Goal: Information Seeking & Learning: Learn about a topic

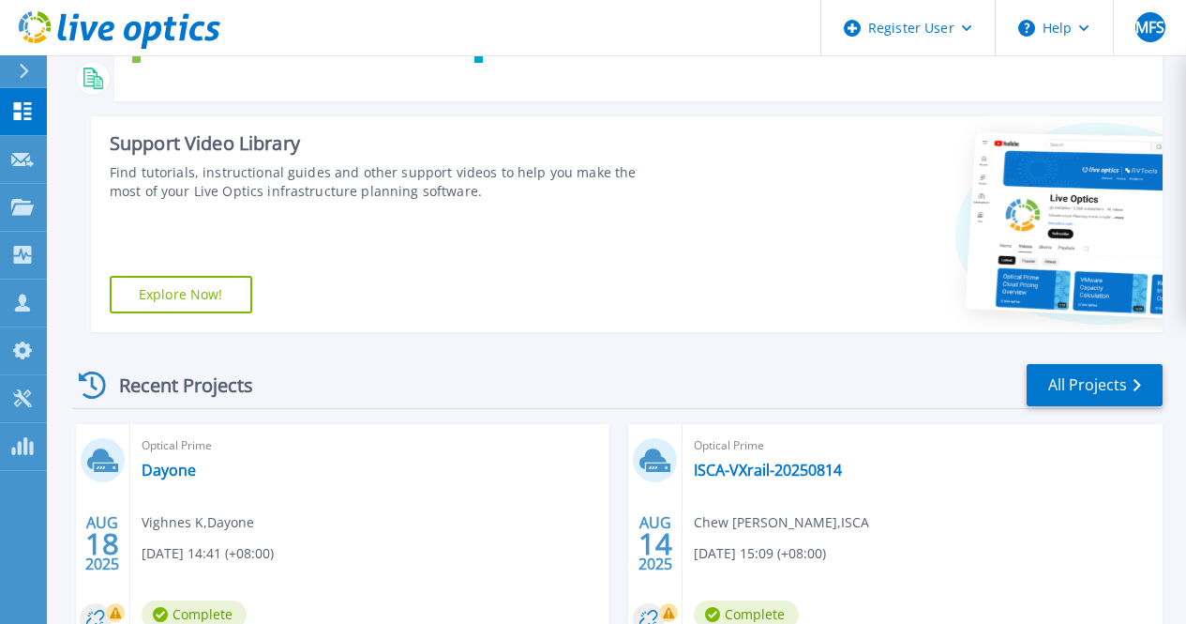
scroll to position [235, 0]
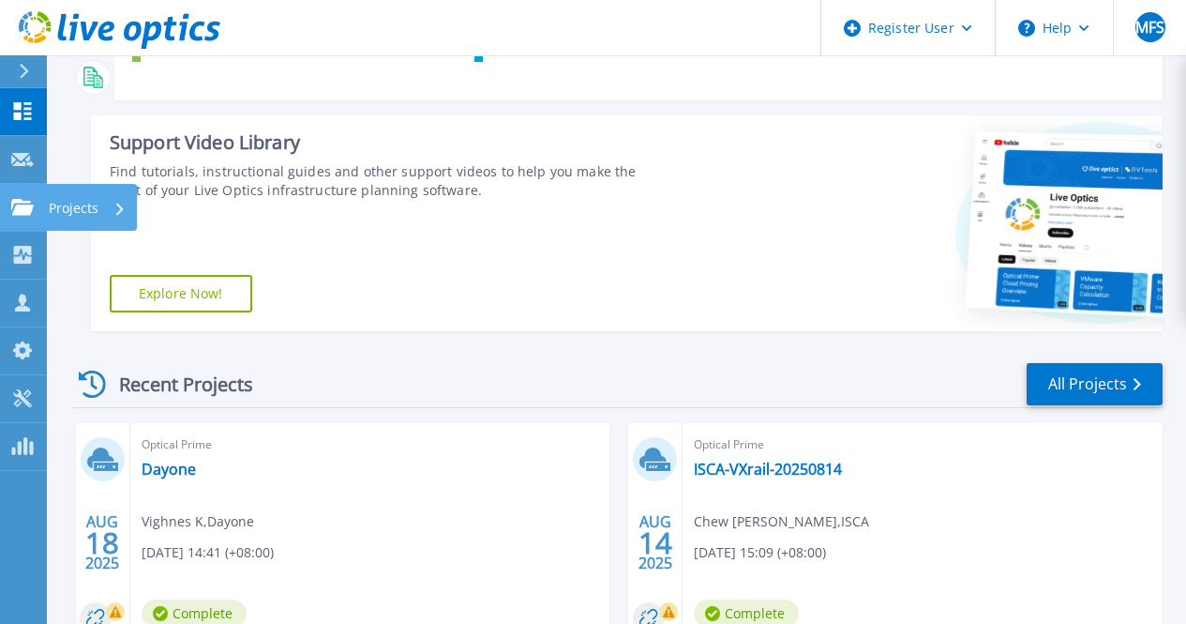
click at [20, 206] on icon at bounding box center [22, 207] width 23 height 16
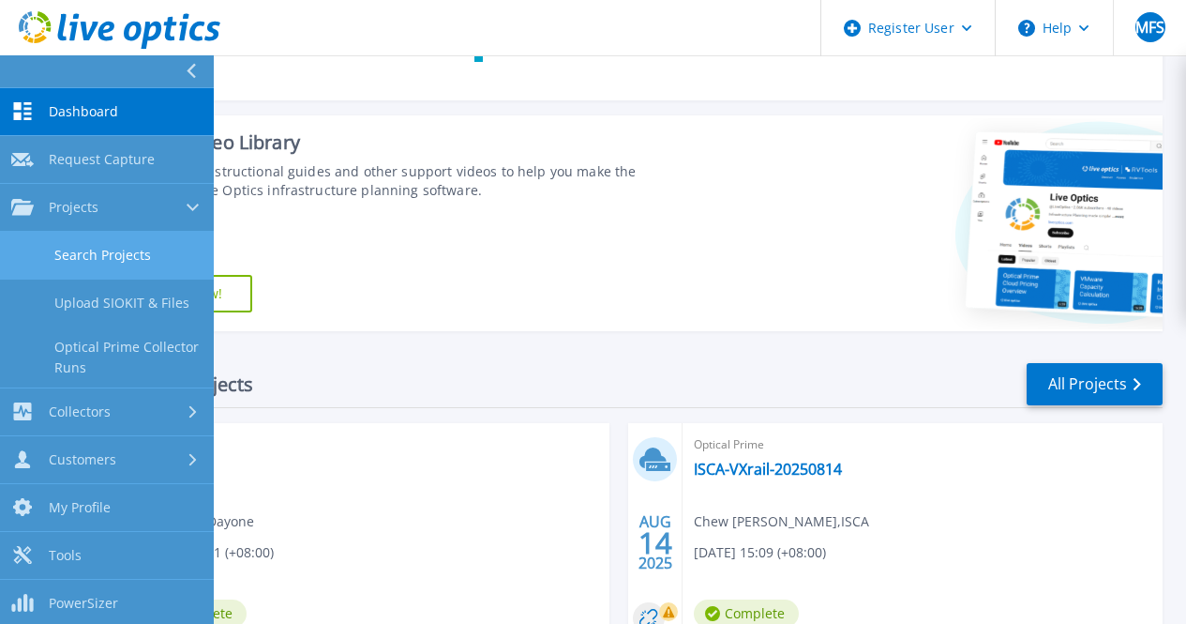
click at [121, 264] on link "Search Projects" at bounding box center [107, 256] width 214 height 48
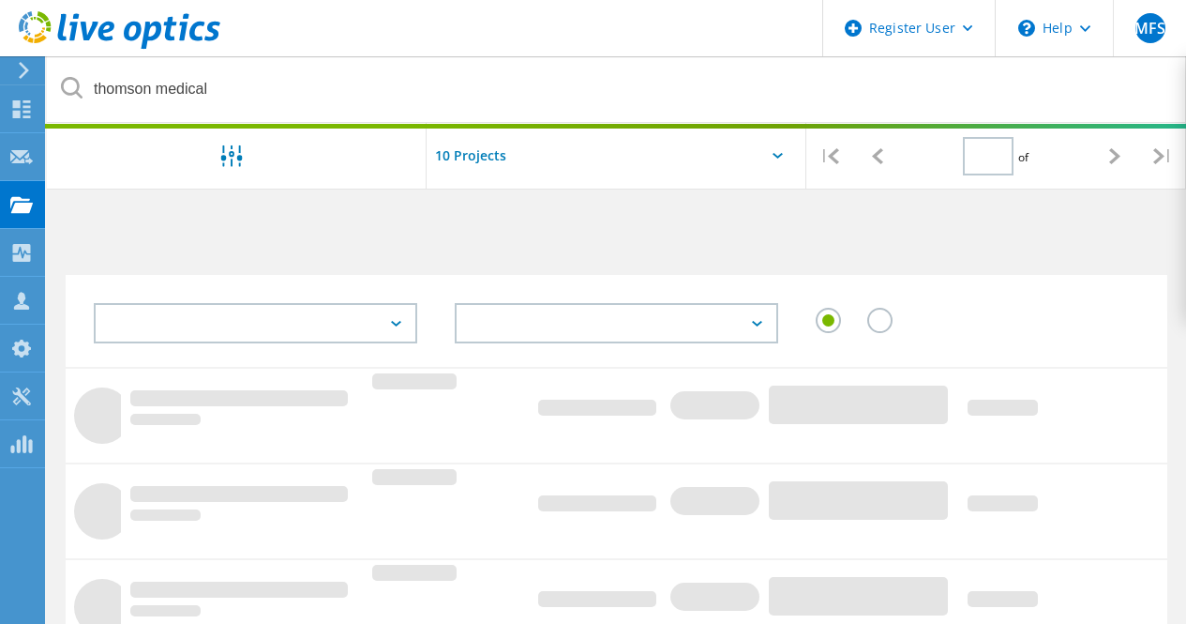
type input "1"
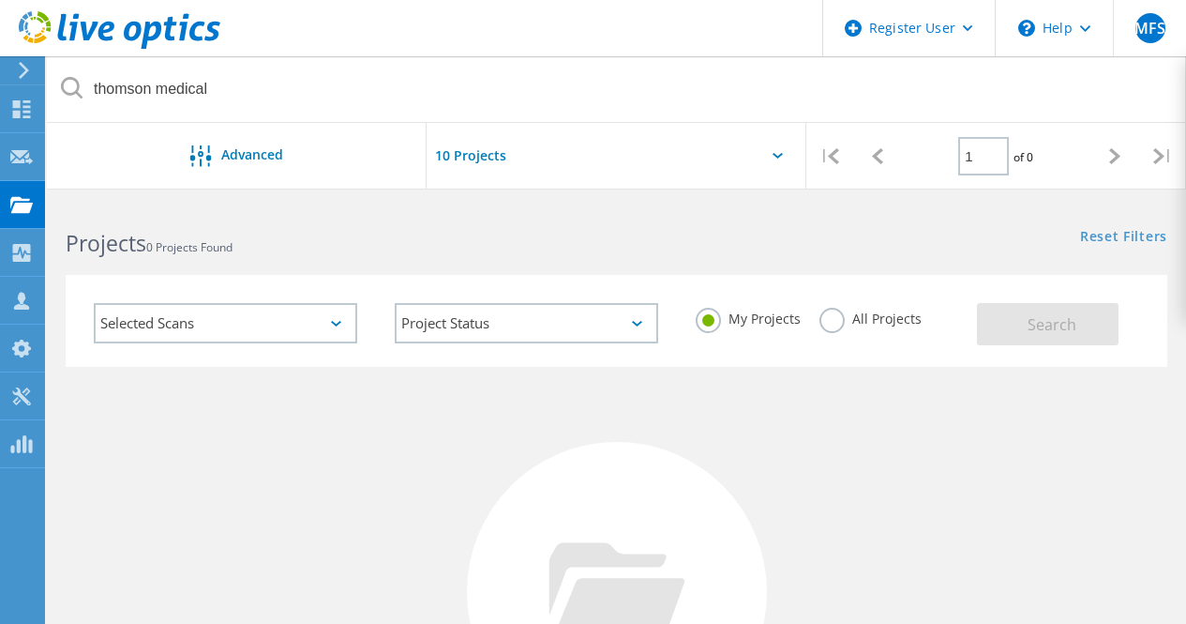
click at [825, 314] on label "All Projects" at bounding box center [871, 317] width 102 height 18
click at [0, 0] on input "All Projects" at bounding box center [0, 0] width 0 height 0
click at [1099, 326] on button "Search" at bounding box center [1048, 324] width 142 height 42
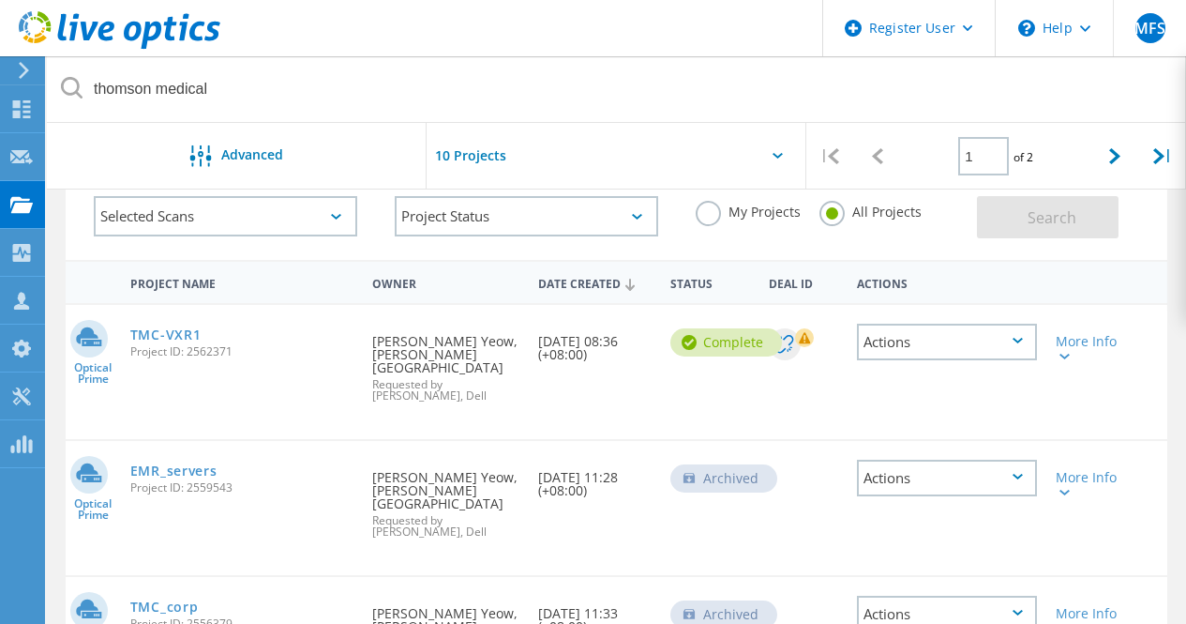
scroll to position [108, 0]
click at [184, 332] on link "TMC-VXR1" at bounding box center [165, 333] width 71 height 13
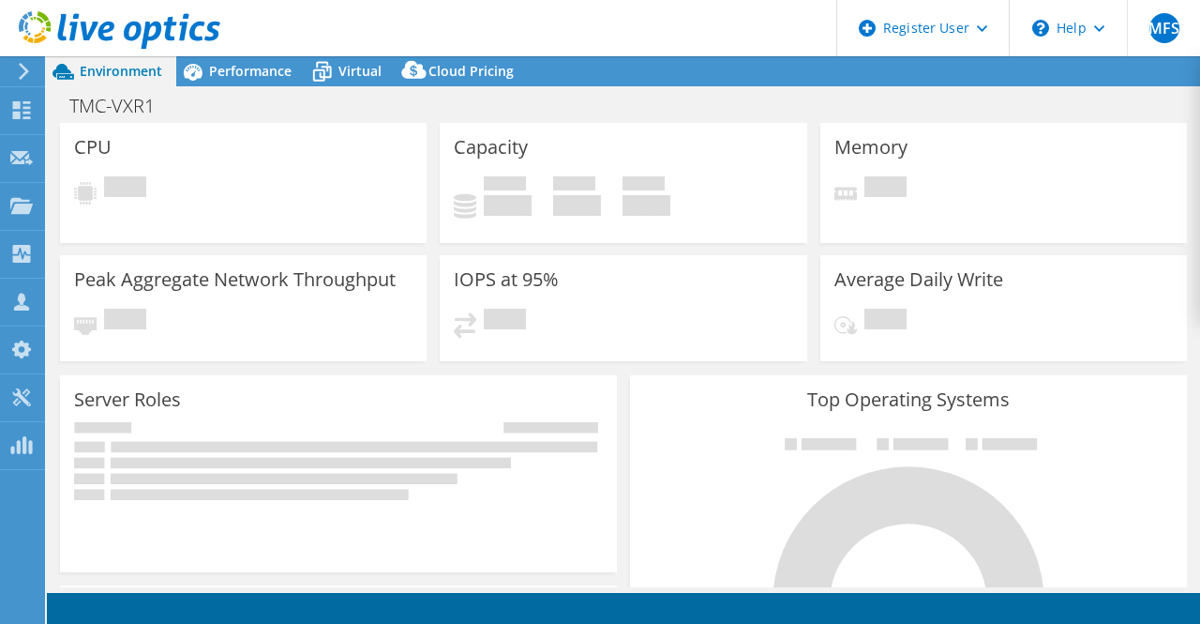
select select "USD"
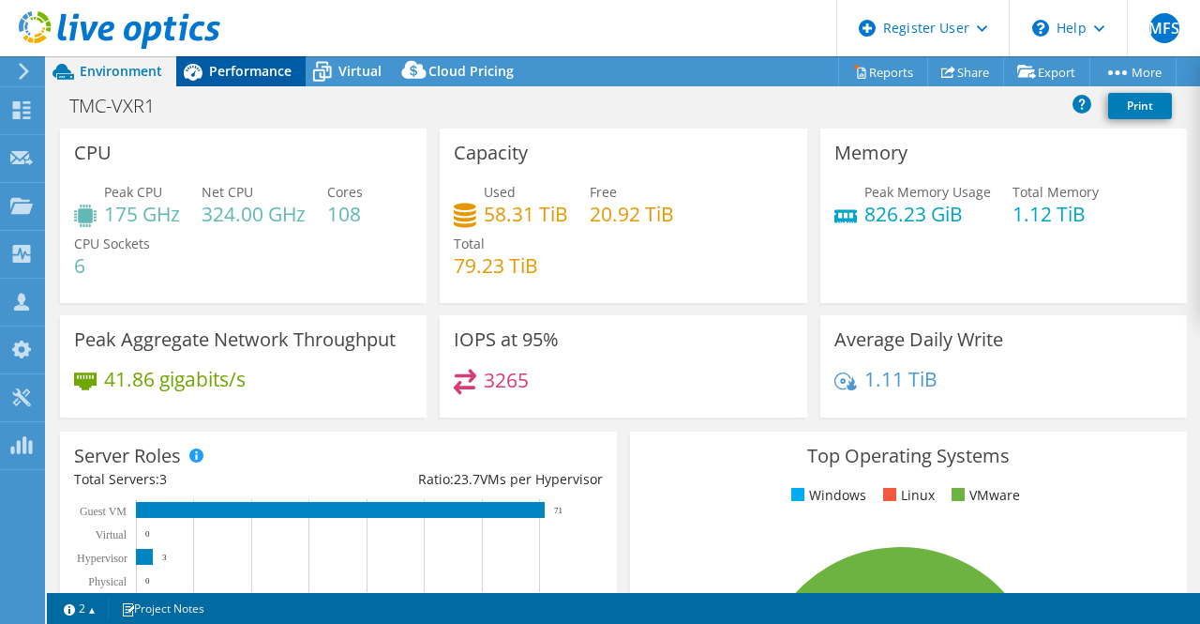
click at [226, 68] on span "Performance" at bounding box center [250, 71] width 83 height 18
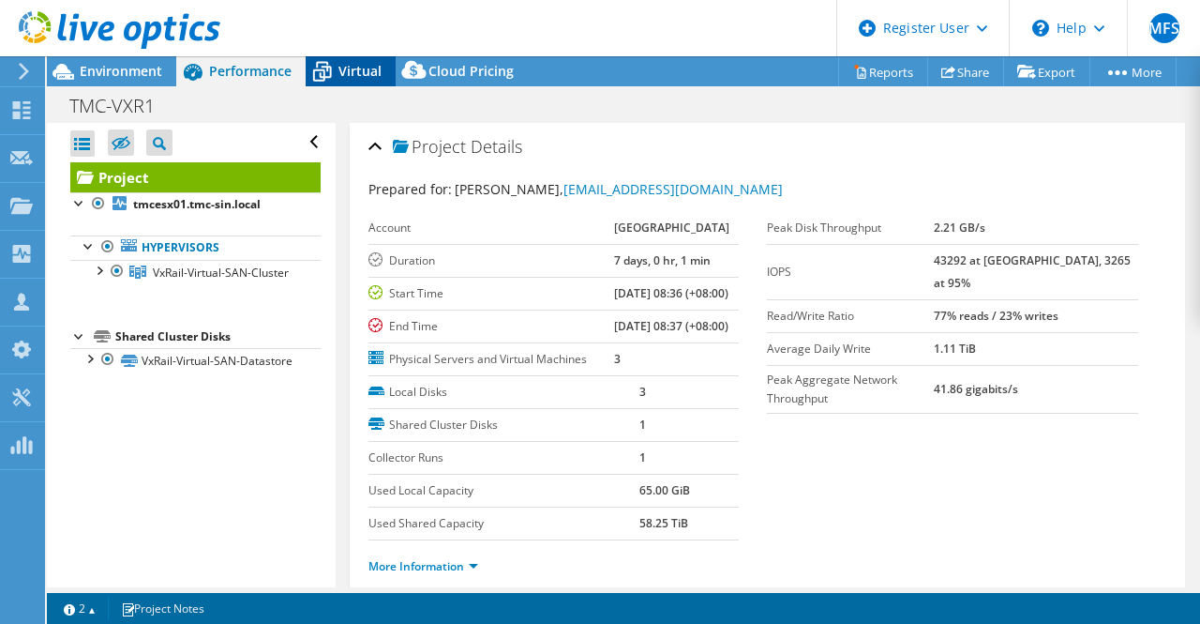
click at [332, 64] on icon at bounding box center [322, 71] width 33 height 33
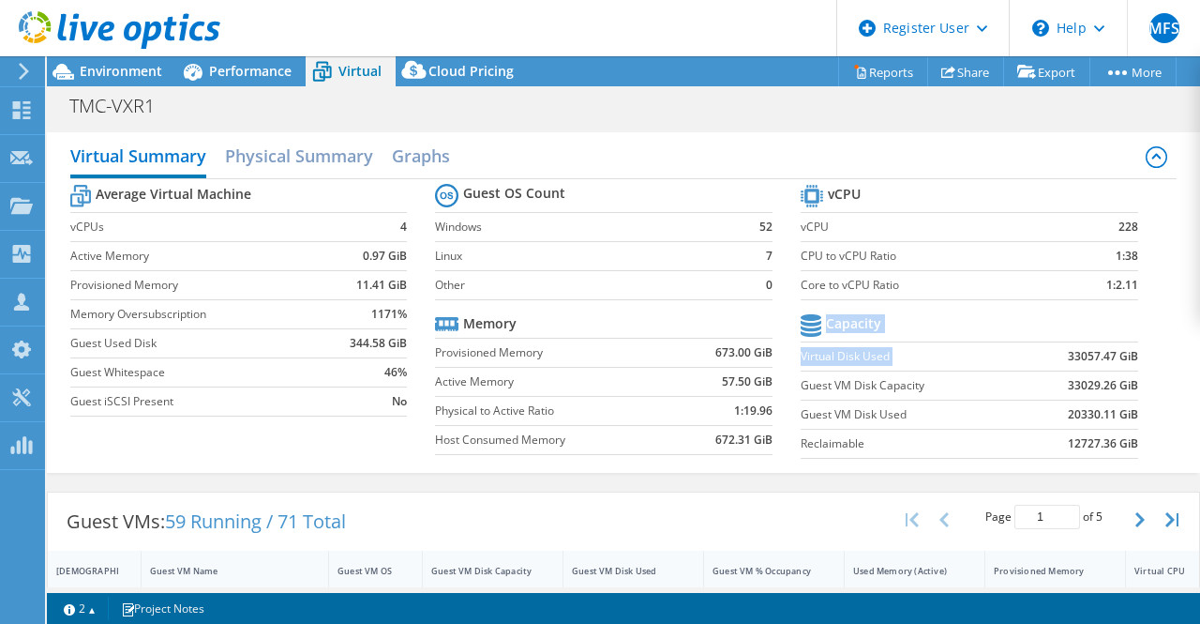
drag, startPoint x: 1054, startPoint y: 355, endPoint x: 1149, endPoint y: 362, distance: 94.9
click at [1149, 362] on section "vCPU vCPU 228 CPU to vCPU Ratio 1:38 Core to vCPU Ratio 1:2.11 Capacity Virtual…" at bounding box center [984, 324] width 366 height 288
click at [169, 61] on div at bounding box center [110, 31] width 220 height 63
click at [128, 62] on div at bounding box center [110, 31] width 220 height 63
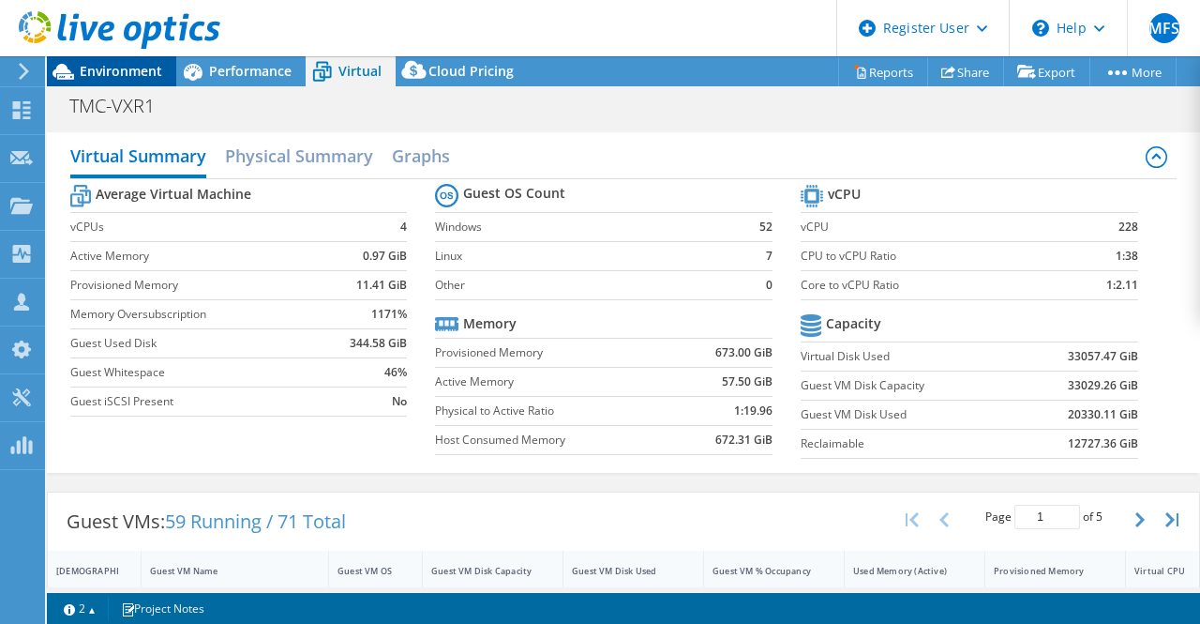
click at [127, 65] on span "Environment" at bounding box center [121, 71] width 83 height 18
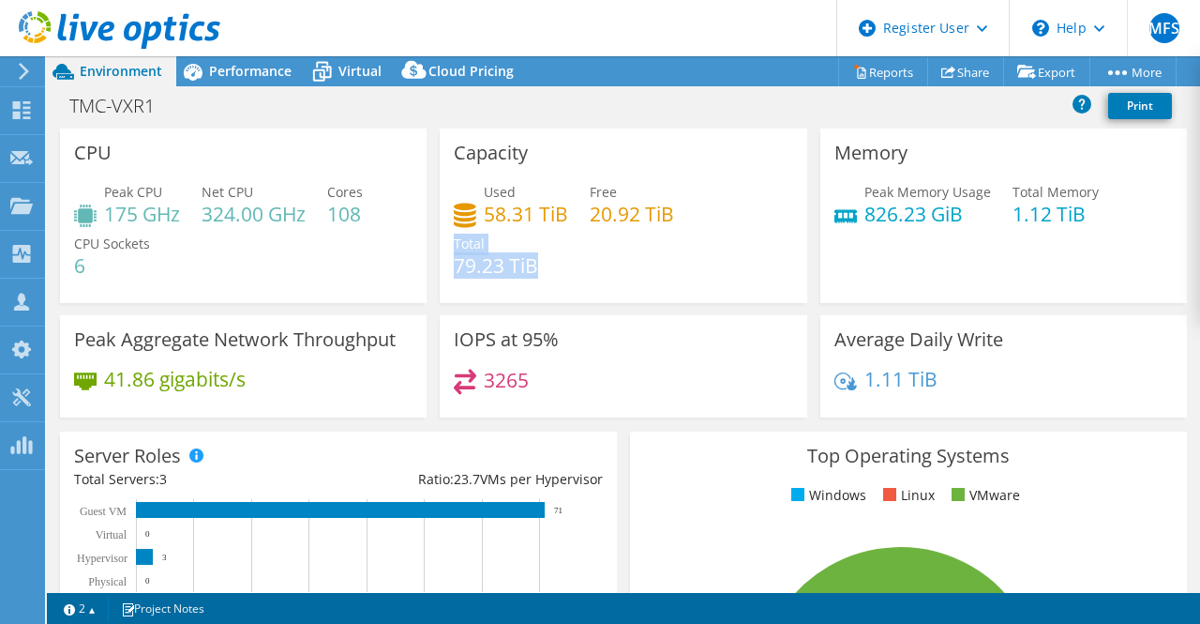
drag, startPoint x: 538, startPoint y: 272, endPoint x: 448, endPoint y: 270, distance: 90.0
click at [448, 270] on div "Capacity Used 58.31 TiB Free 20.92 TiB Total 79.23 TiB" at bounding box center [623, 215] width 367 height 174
click at [538, 322] on div "IOPS at 95% 3265" at bounding box center [623, 366] width 367 height 102
drag, startPoint x: 547, startPoint y: 283, endPoint x: 518, endPoint y: 215, distance: 74.4
click at [518, 215] on div "Used 58.31 TiB Free 20.92 TiB Total 79.23 TiB" at bounding box center [623, 238] width 338 height 113
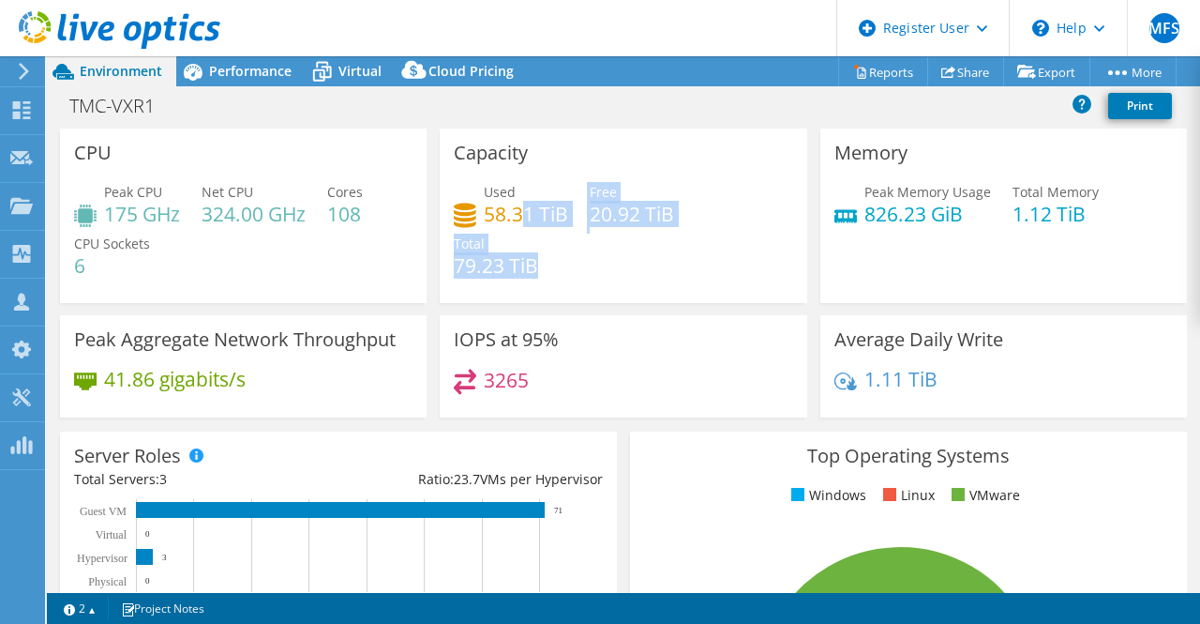
click at [518, 215] on h4 "58.31 TiB" at bounding box center [526, 213] width 84 height 21
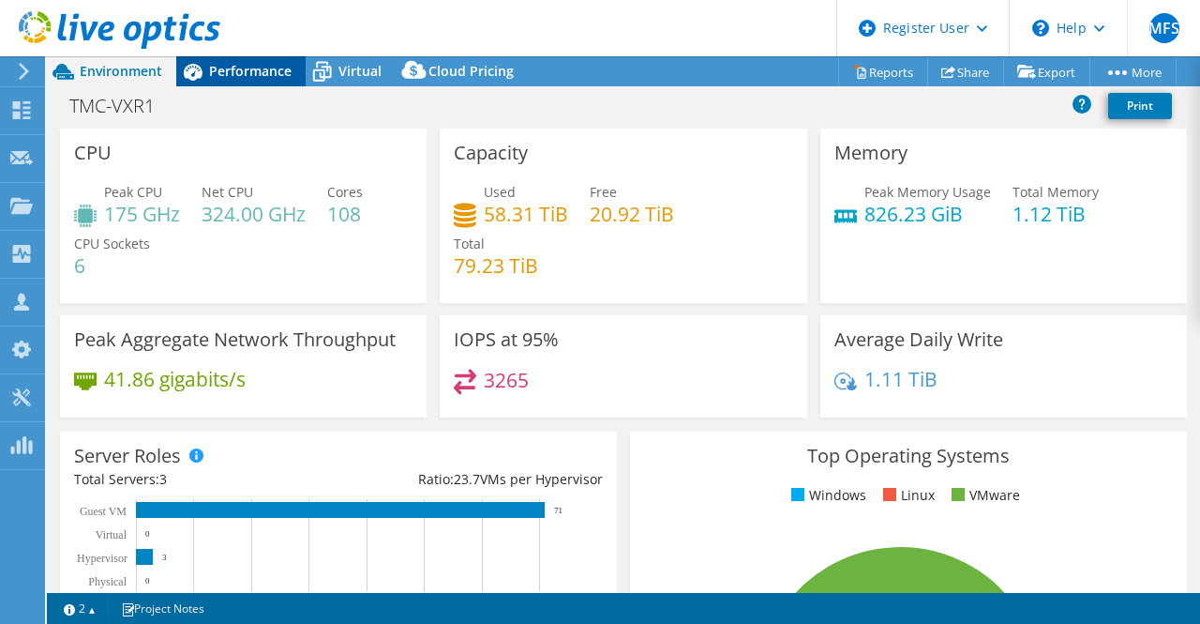
click at [248, 79] on span "Performance" at bounding box center [250, 71] width 83 height 18
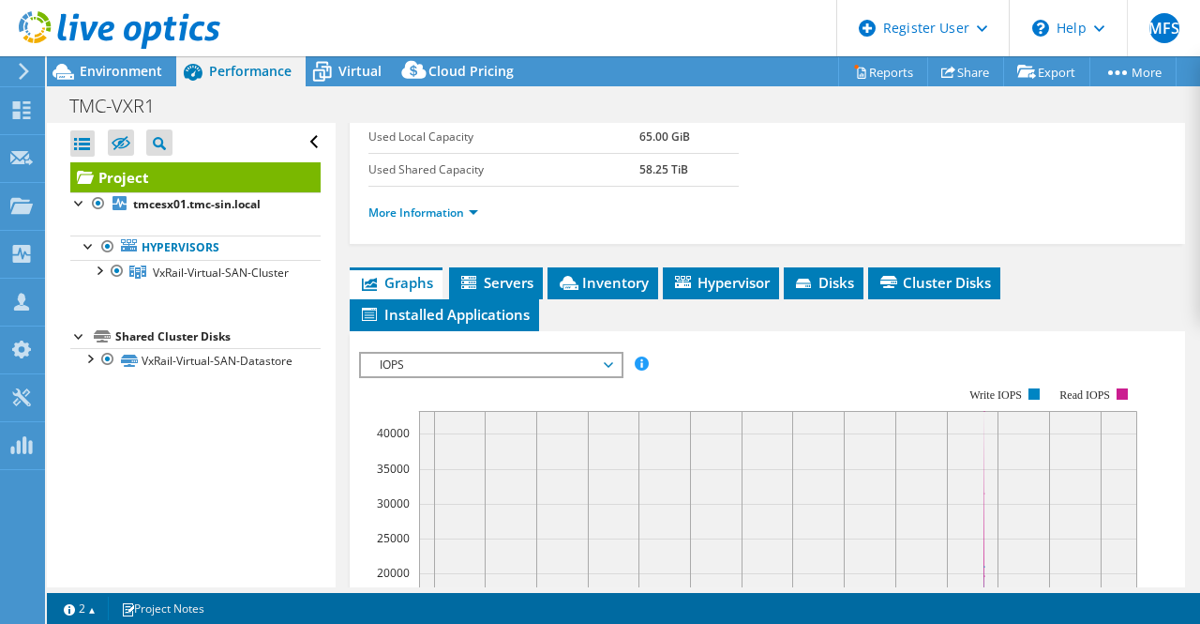
scroll to position [391, 0]
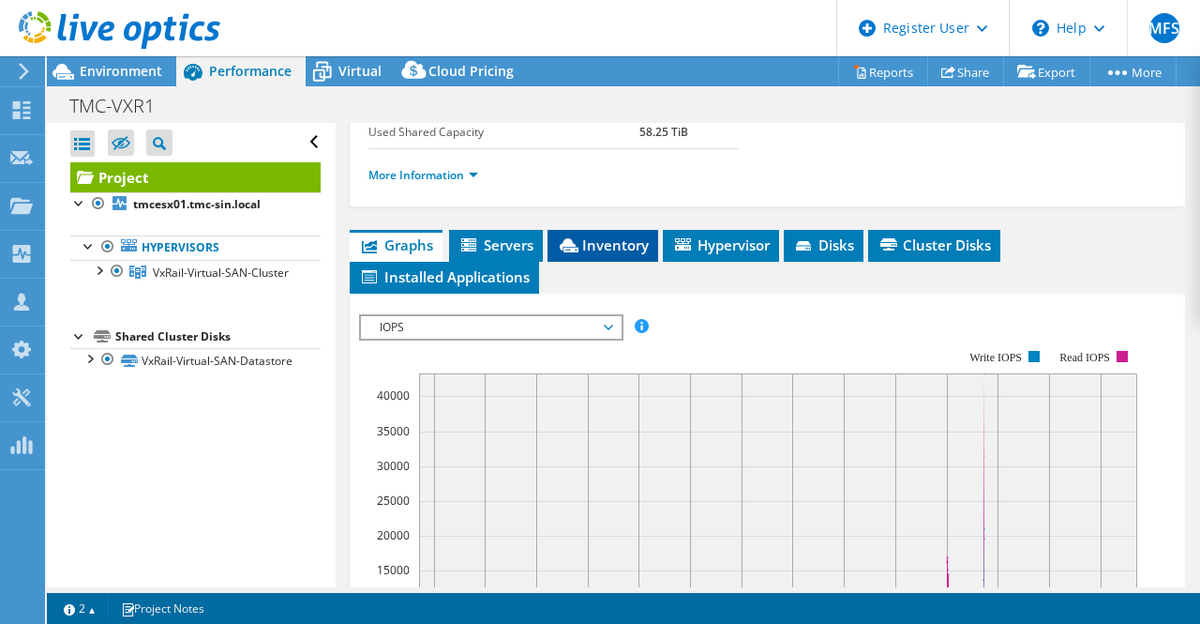
click at [609, 254] on span "Inventory" at bounding box center [603, 244] width 92 height 19
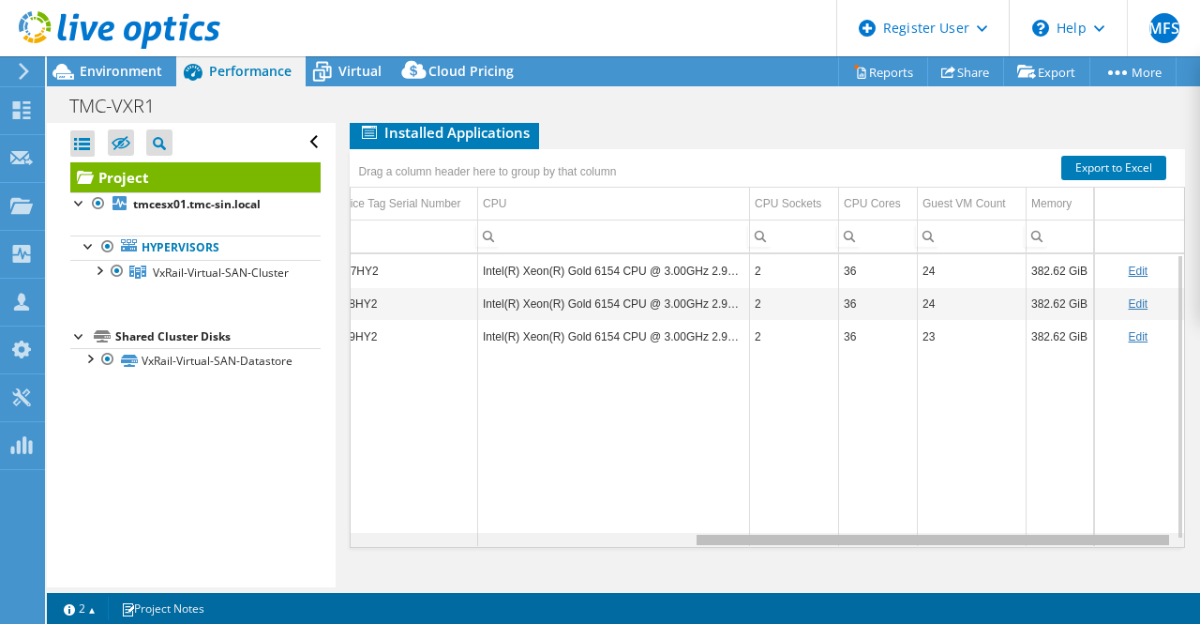
scroll to position [0, 477]
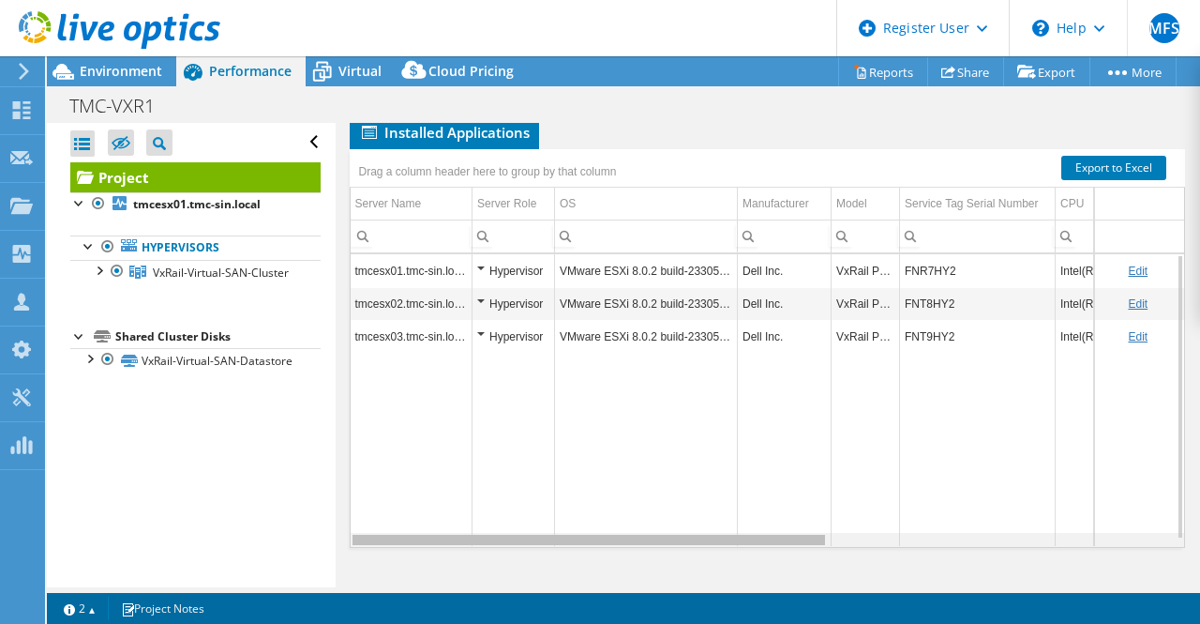
drag, startPoint x: 761, startPoint y: 539, endPoint x: 783, endPoint y: 539, distance: 21.6
click at [783, 539] on body "MFS Dell User [PERSON_NAME] Faizan S [EMAIL_ADDRESS][DOMAIN_NAME] Dell My Profi…" at bounding box center [600, 312] width 1200 height 624
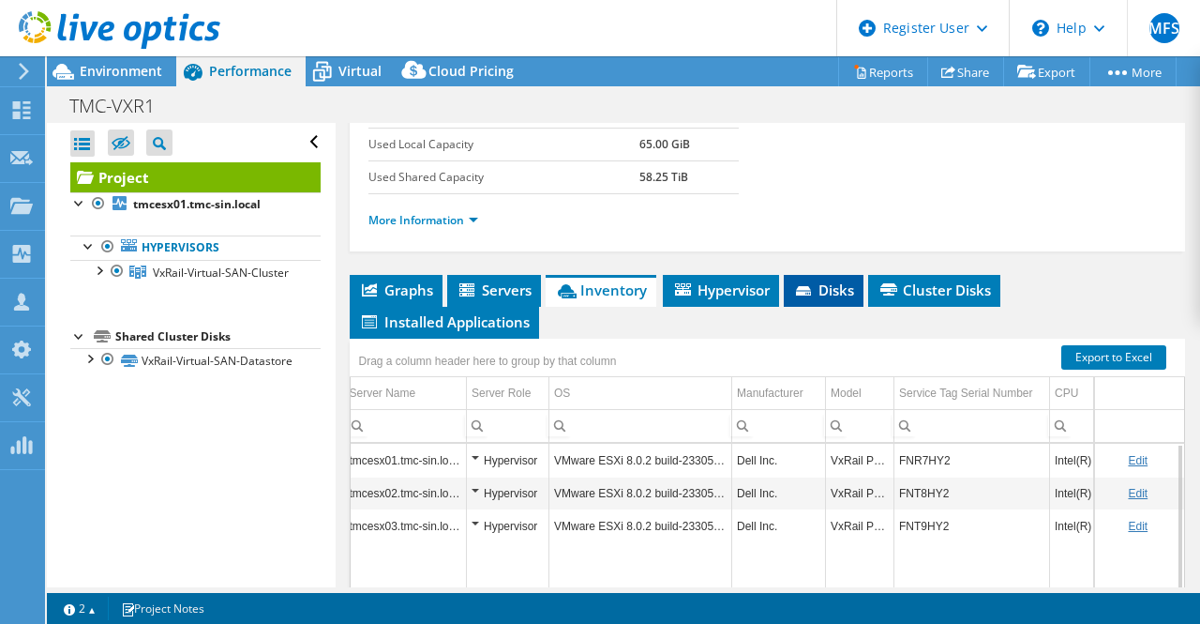
click at [834, 299] on span "Disks" at bounding box center [823, 289] width 61 height 19
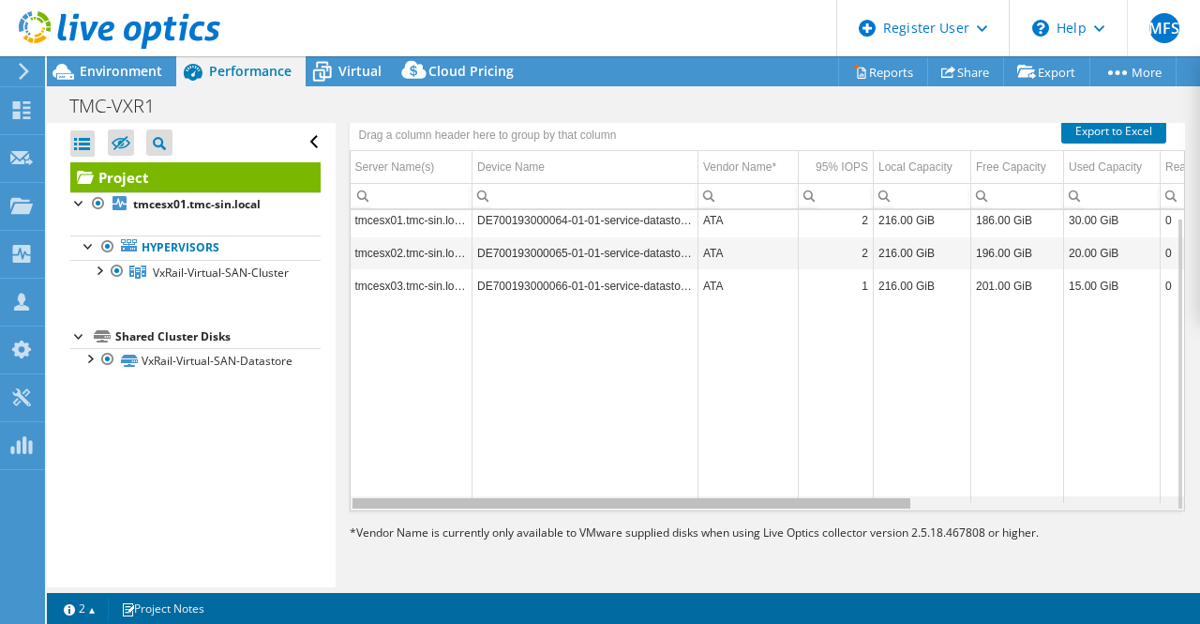
drag, startPoint x: 622, startPoint y: 524, endPoint x: 444, endPoint y: 493, distance: 179.9
click at [444, 493] on body "MFS Dell User [PERSON_NAME] Faizan S [EMAIL_ADDRESS][DOMAIN_NAME] Dell My Profi…" at bounding box center [600, 312] width 1200 height 624
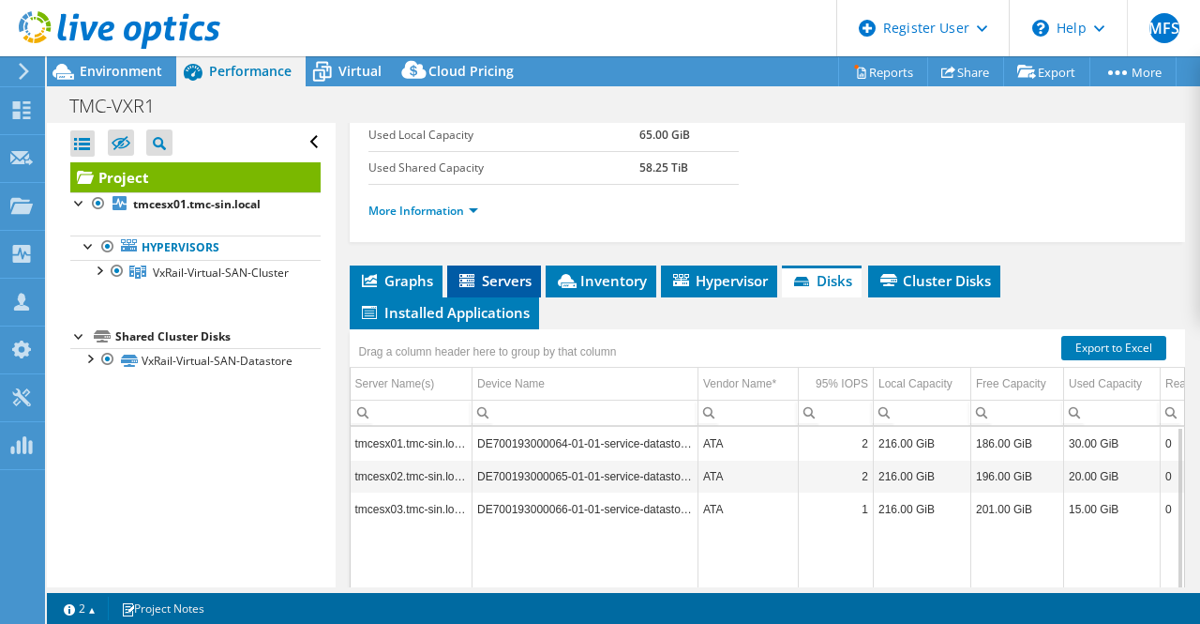
click at [524, 297] on li "Servers" at bounding box center [494, 281] width 94 height 32
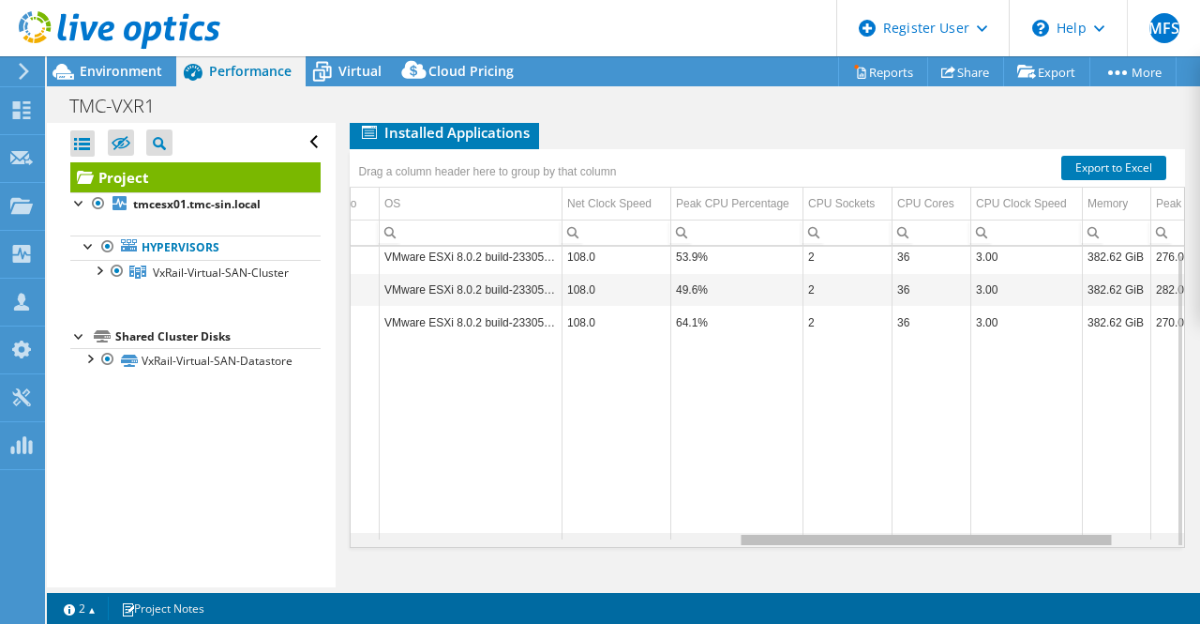
drag, startPoint x: 683, startPoint y: 537, endPoint x: 1094, endPoint y: 594, distance: 415.6
click at [1094, 594] on body "MFS Dell User [PERSON_NAME] Faizan S [EMAIL_ADDRESS][DOMAIN_NAME] Dell My Profi…" at bounding box center [600, 312] width 1200 height 624
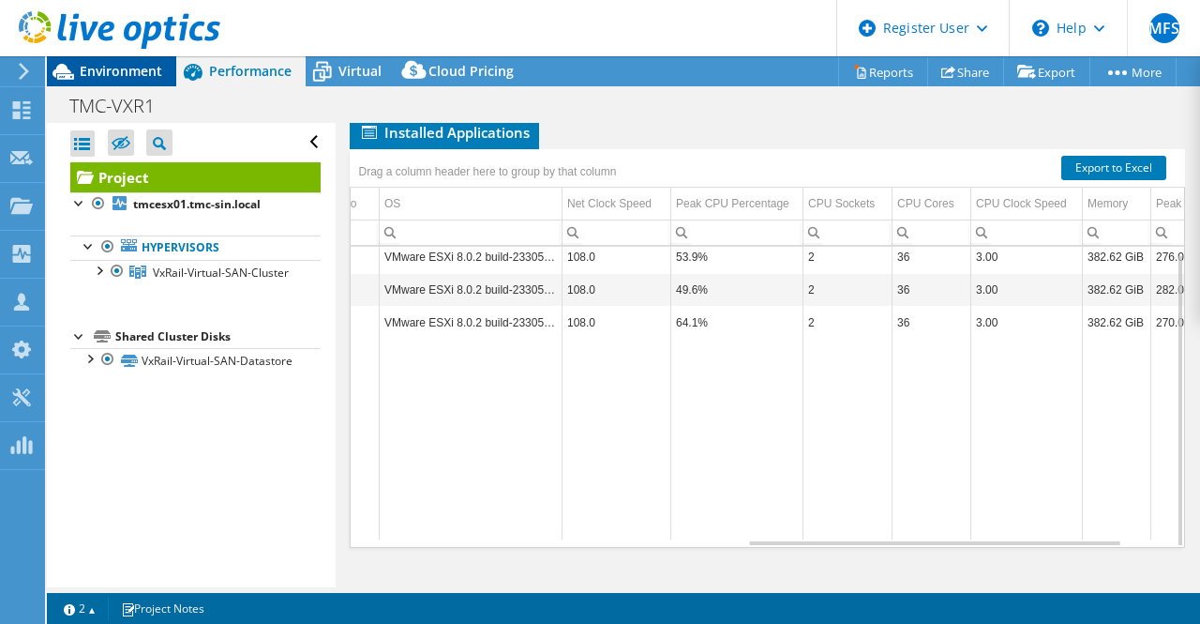
click at [159, 64] on span "Environment" at bounding box center [121, 71] width 83 height 18
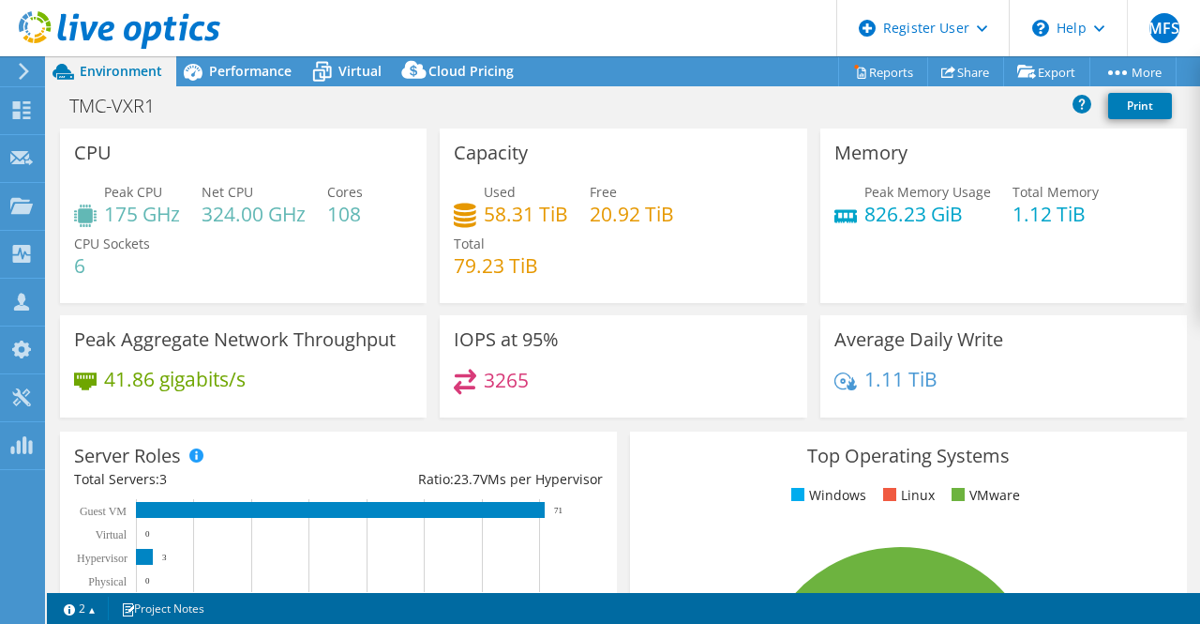
click at [464, 299] on div "Capacity Used 58.31 TiB Free 20.92 TiB Total 79.23 TiB" at bounding box center [623, 215] width 367 height 174
